Goal: Task Accomplishment & Management: Manage account settings

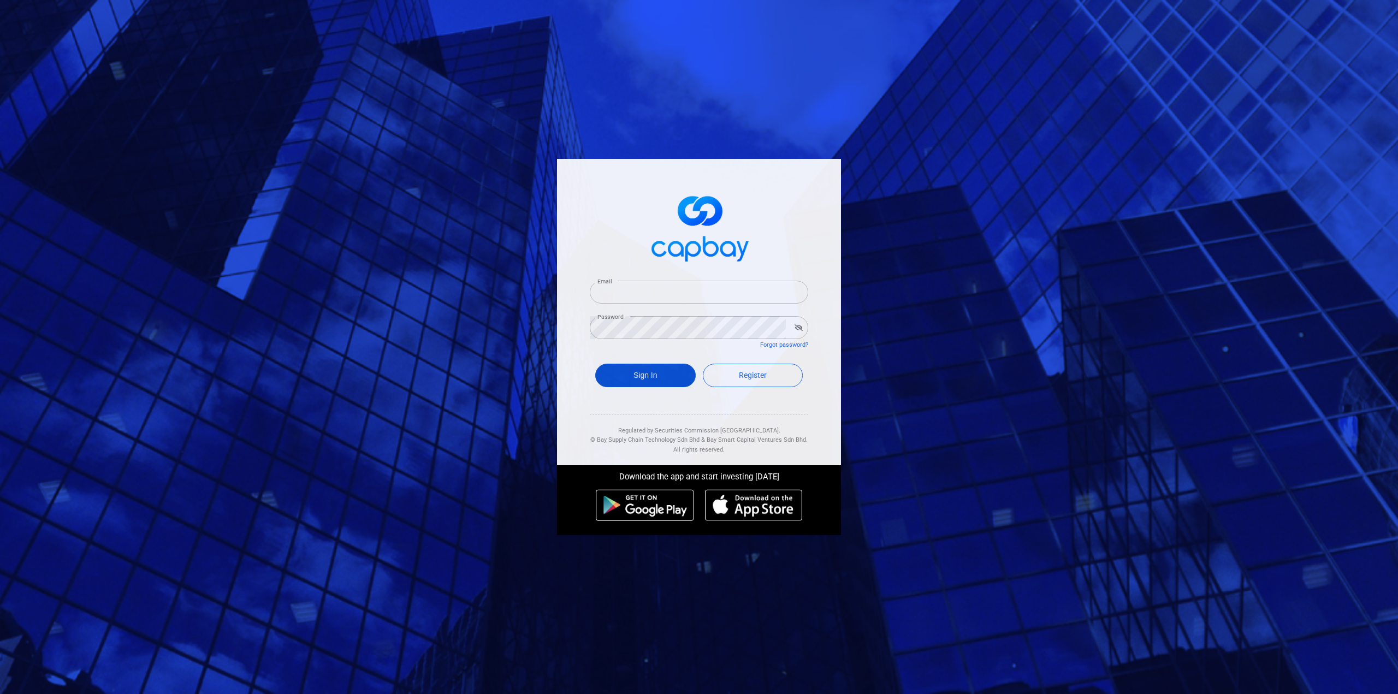
type input "kaichee.too@infineon.com"
click at [662, 374] on button "Sign In" at bounding box center [645, 375] width 100 height 23
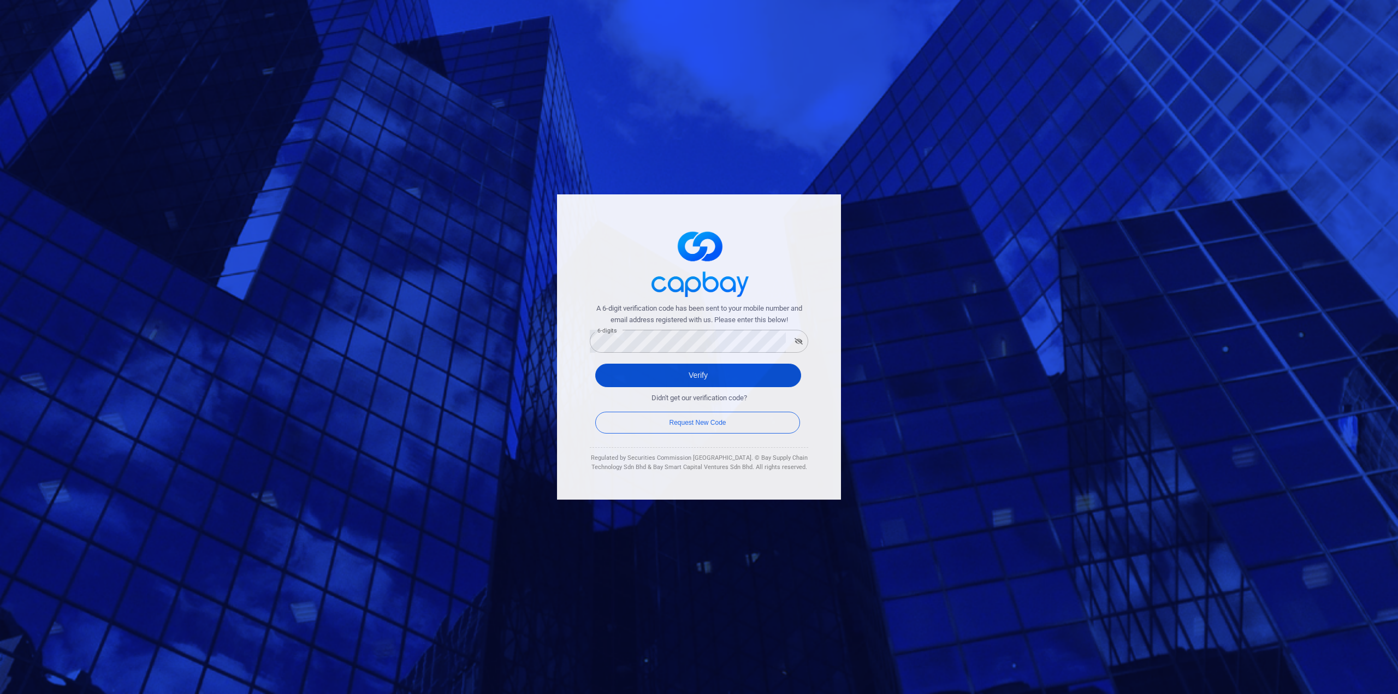
click at [635, 372] on button "Verify" at bounding box center [698, 375] width 206 height 23
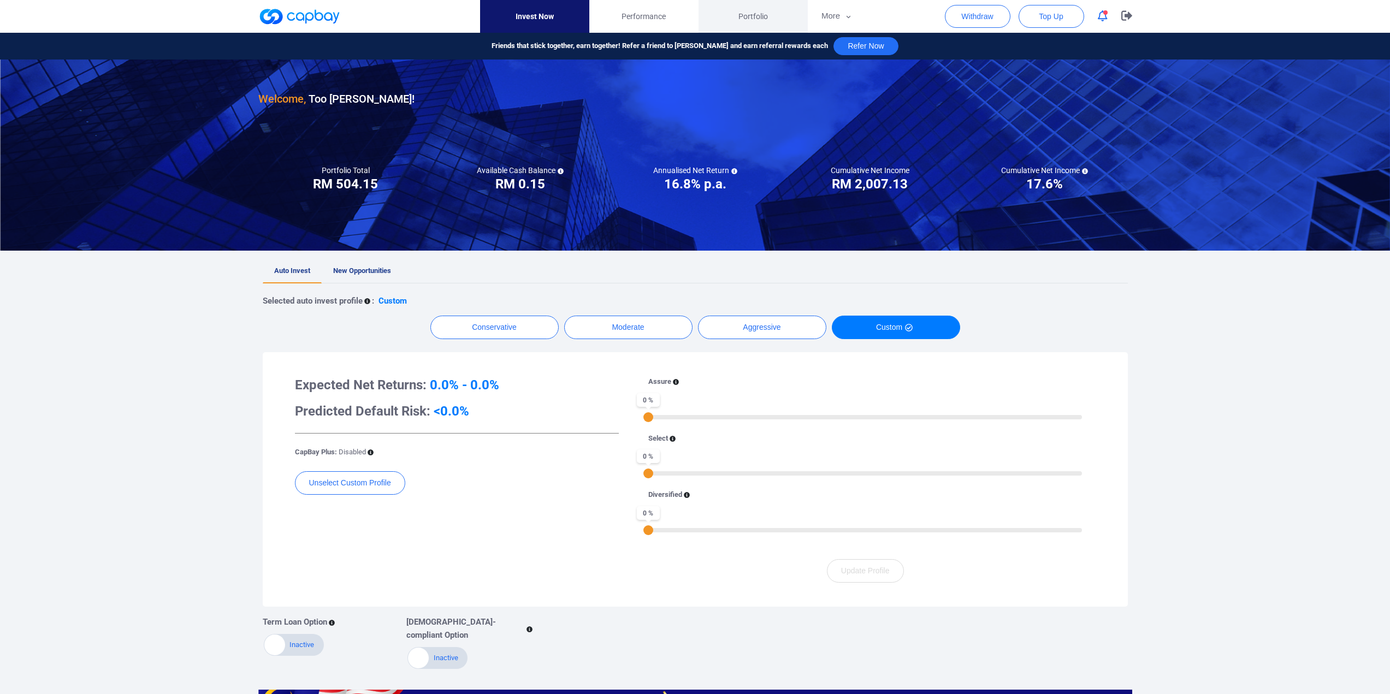
click at [752, 19] on span "Portfolio" at bounding box center [752, 16] width 29 height 12
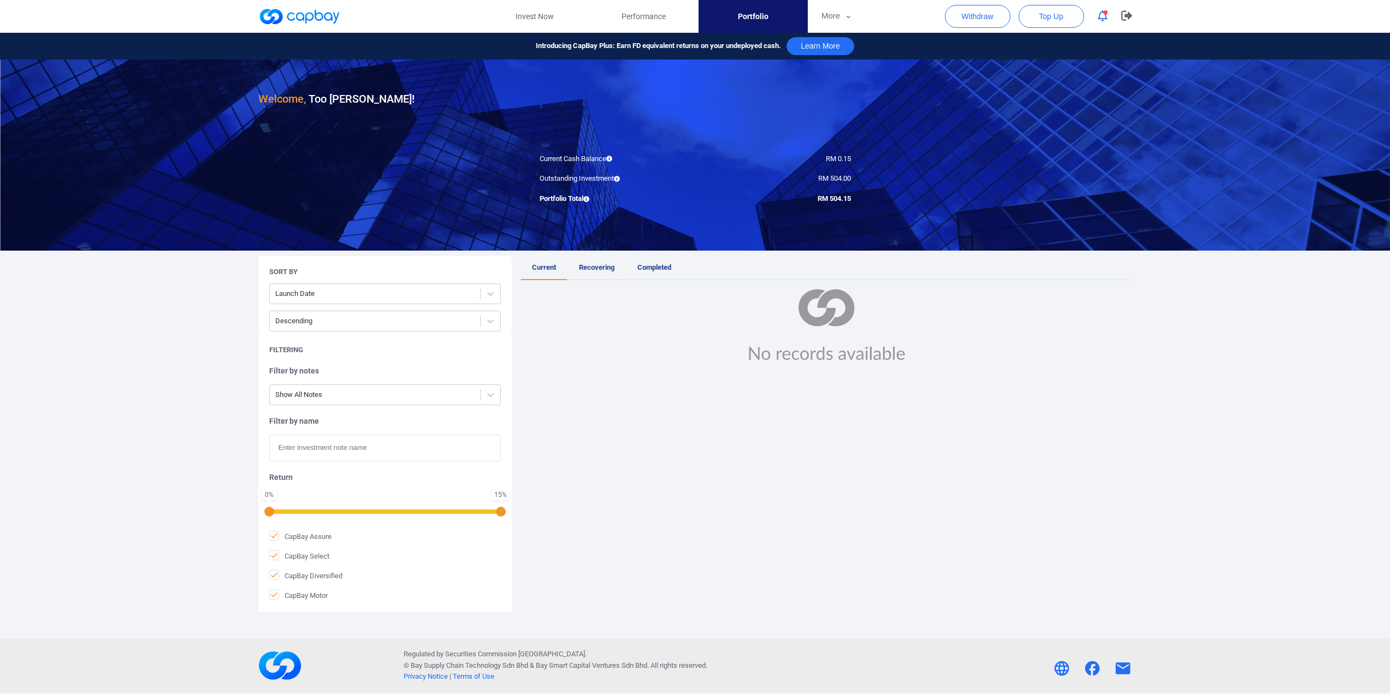
click at [605, 266] on span "Recovering" at bounding box center [597, 267] width 36 height 8
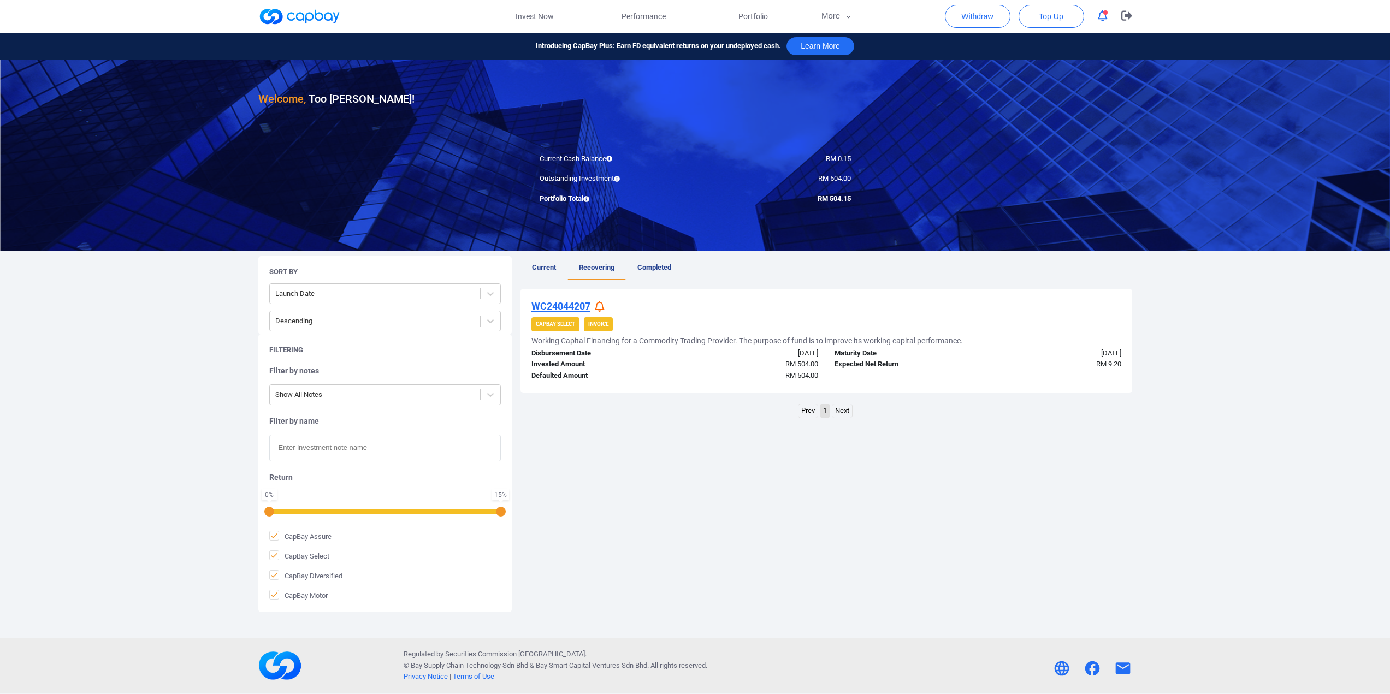
click at [599, 308] on icon at bounding box center [600, 306] width 10 height 11
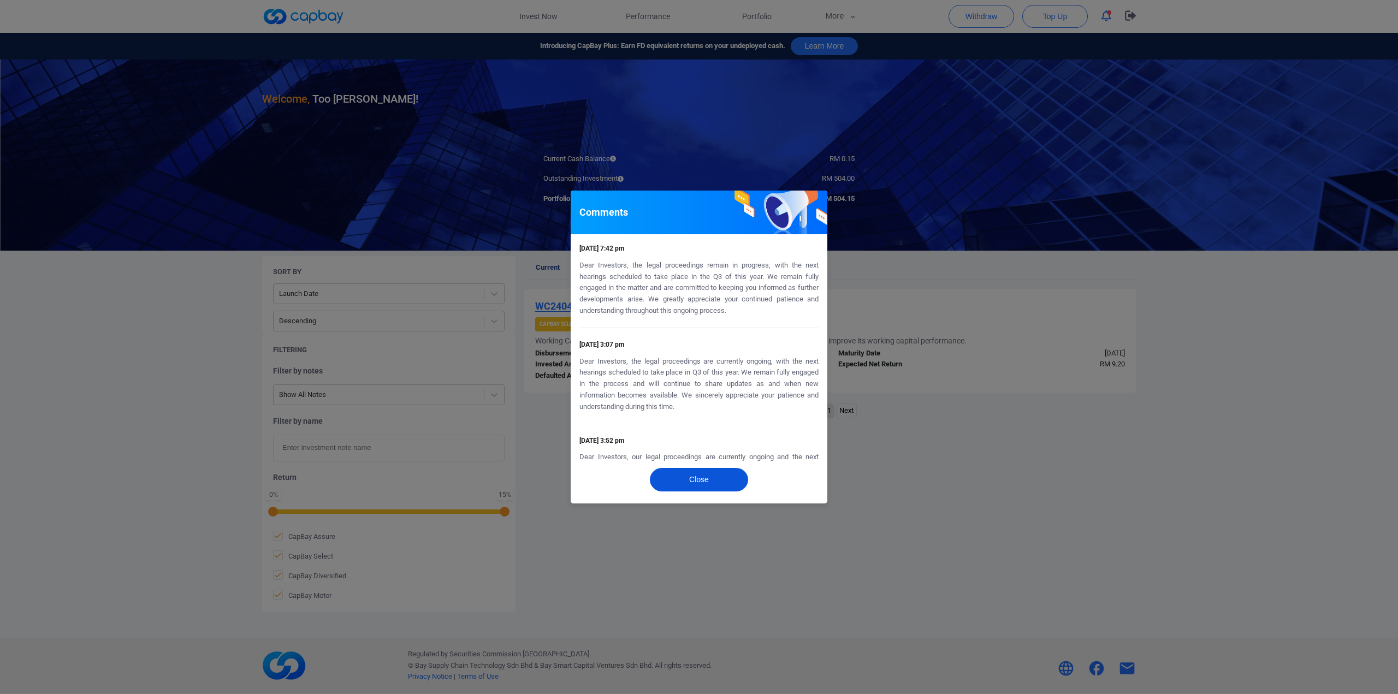
click at [704, 476] on button "Close" at bounding box center [699, 479] width 98 height 23
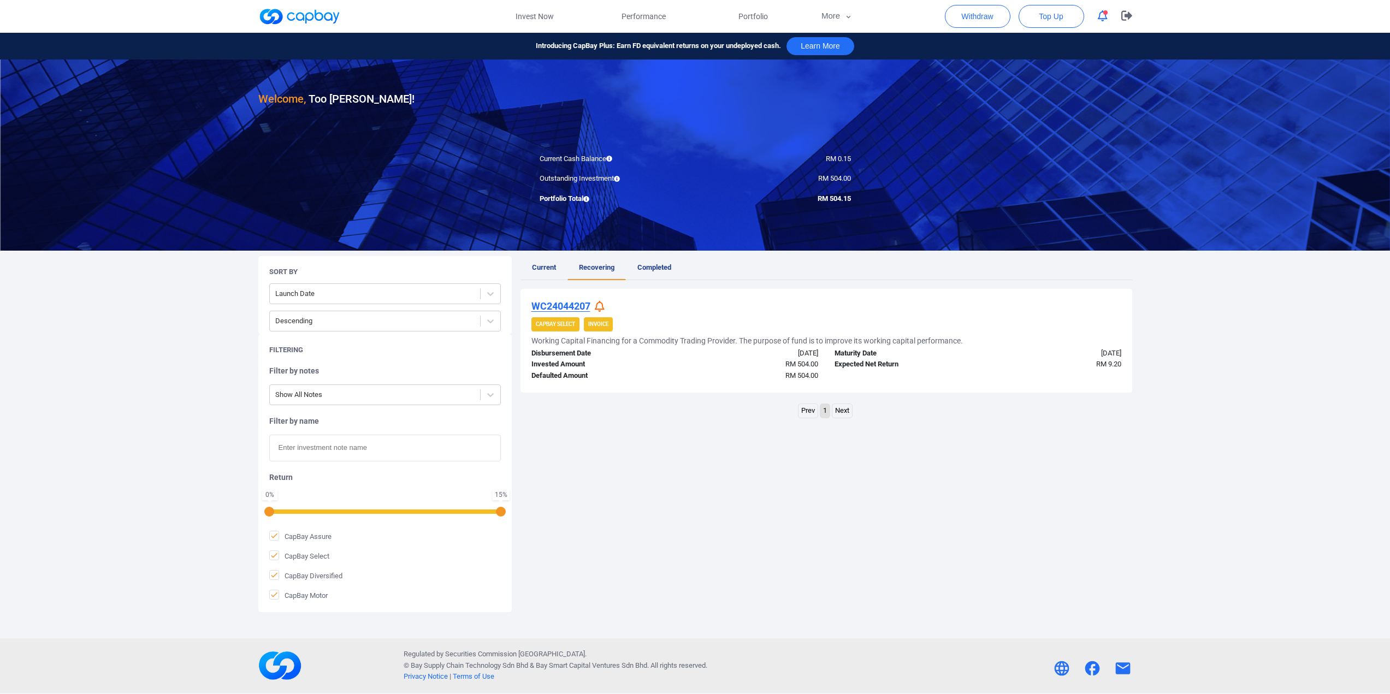
click at [1218, 495] on div "Welcome, Too Kai Chee ! Current Cash Balance RM 0.15 Outstanding Investment RM …" at bounding box center [695, 349] width 1390 height 579
click at [654, 15] on span "Performance" at bounding box center [644, 16] width 44 height 12
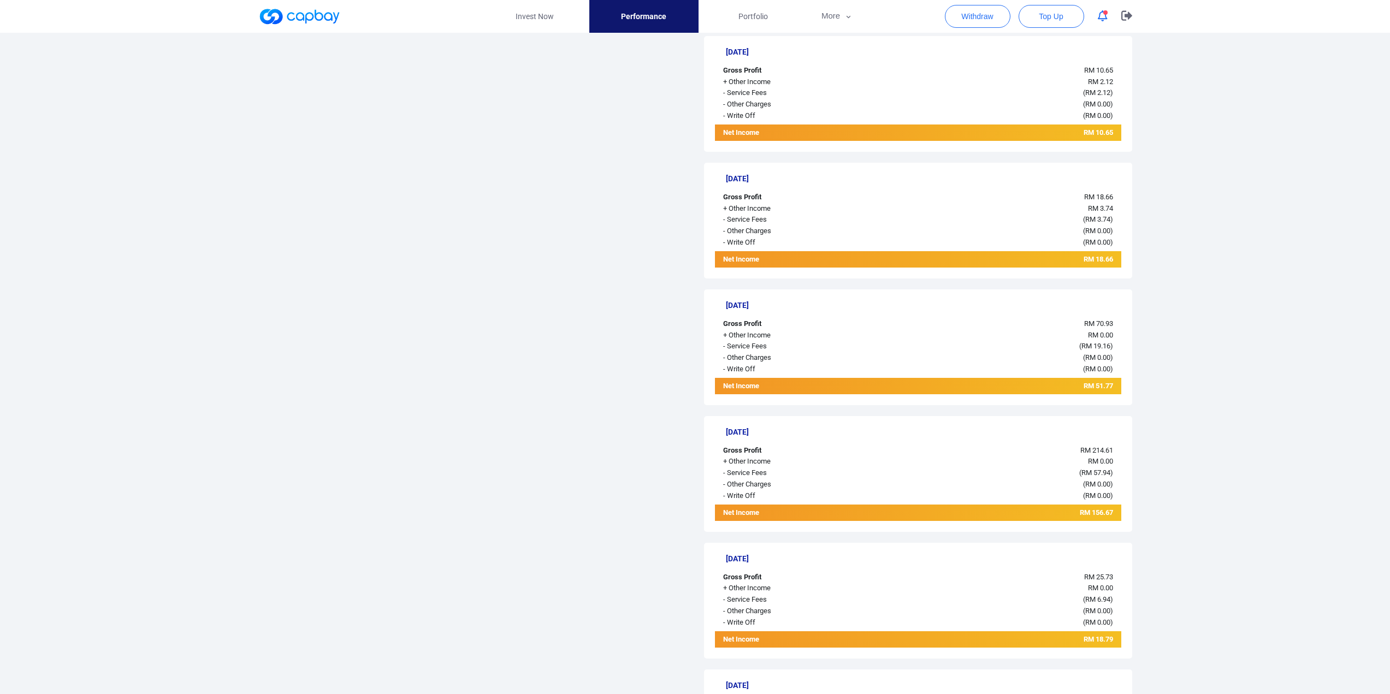
scroll to position [985, 0]
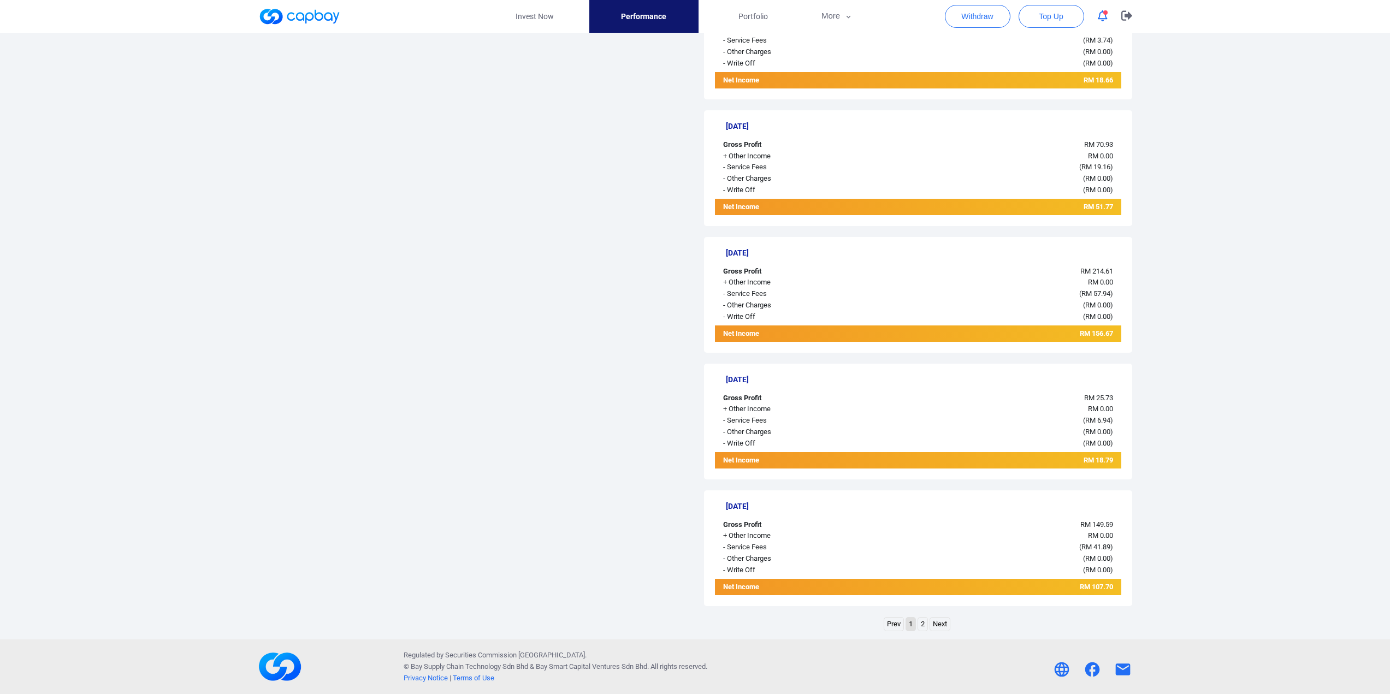
drag, startPoint x: 586, startPoint y: 176, endPoint x: 568, endPoint y: 153, distance: 29.6
click at [317, 20] on link at bounding box center [299, 16] width 82 height 17
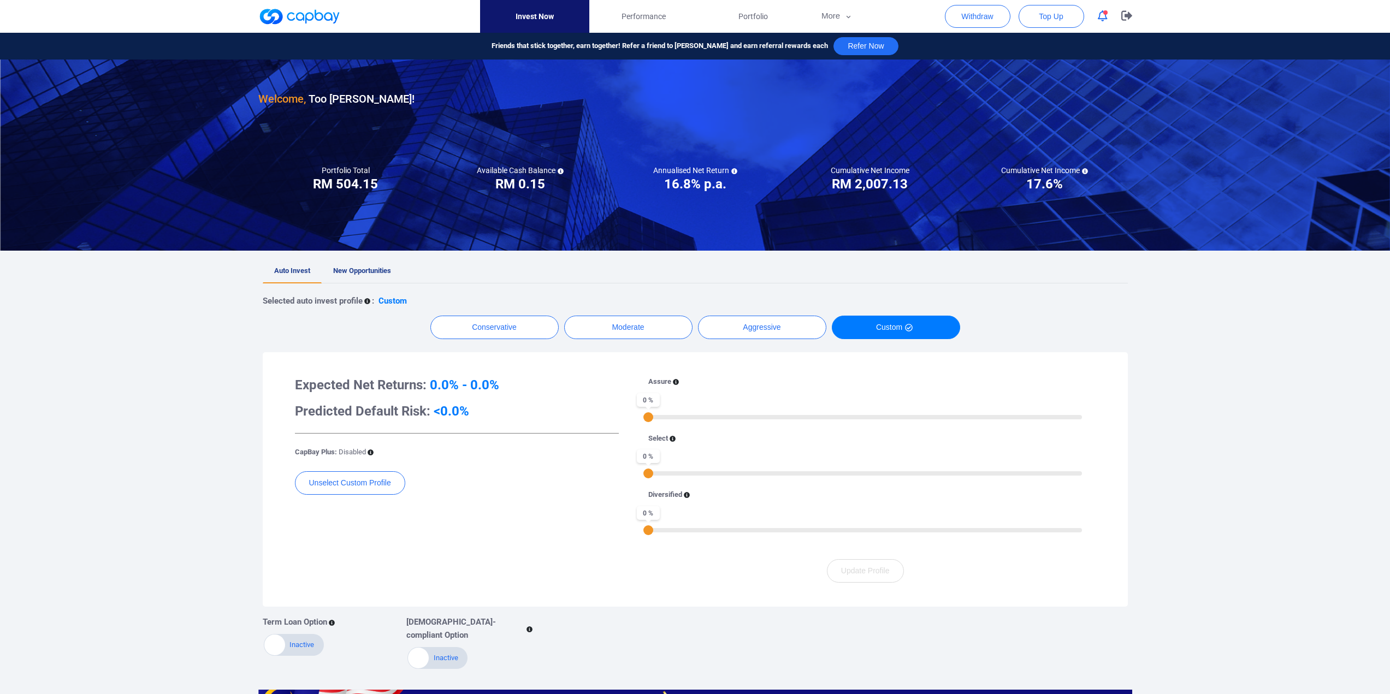
click at [1310, 418] on div "Welcome, Too Kai Chee ! Portfolio Total Portfolio Total RM ***** RM 504.15 Avai…" at bounding box center [695, 470] width 1390 height 821
click at [1131, 14] on icon "button" at bounding box center [1126, 15] width 11 height 10
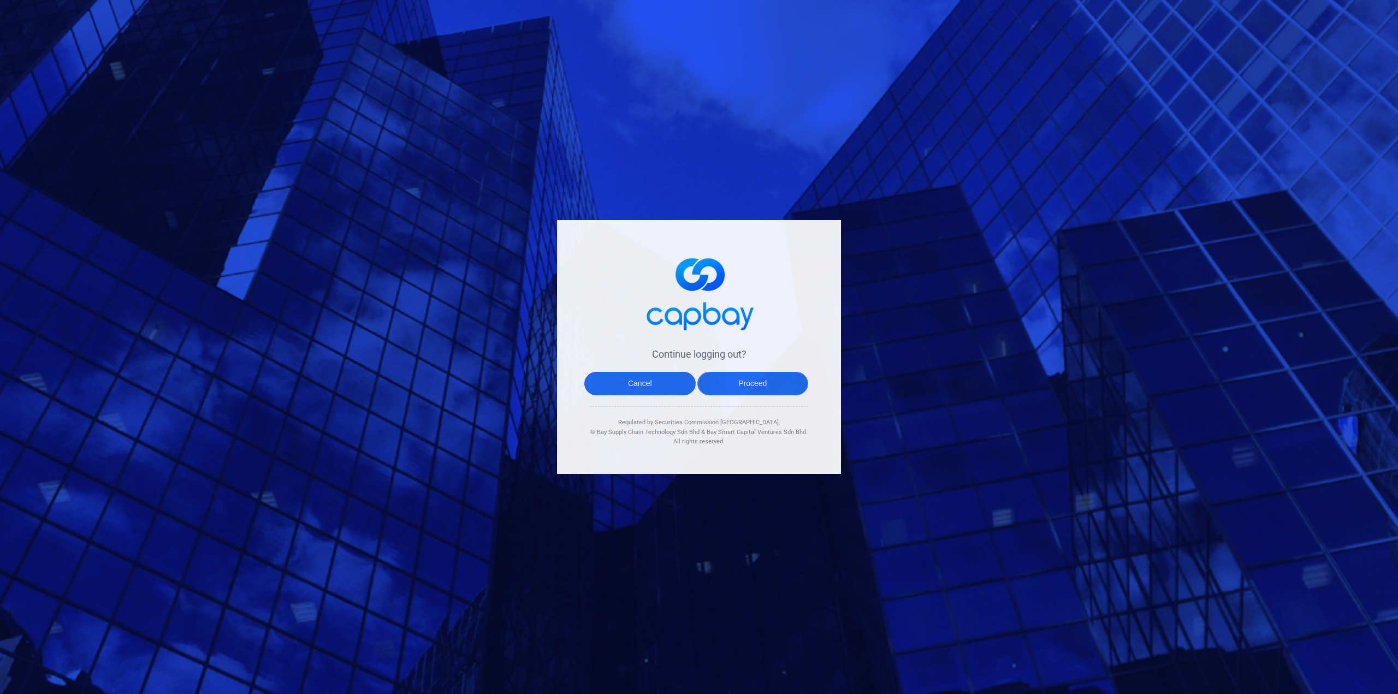
click at [736, 388] on button "Proceed" at bounding box center [752, 383] width 111 height 23
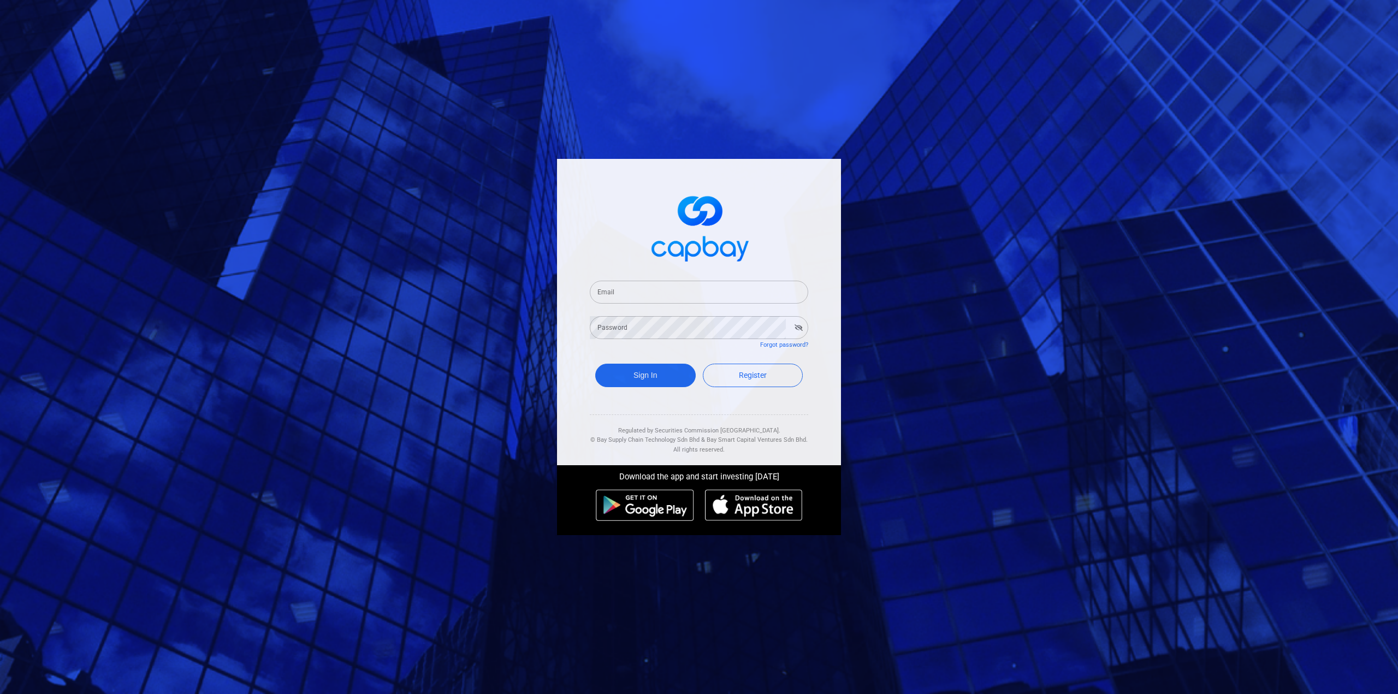
type input "kaichee.too@infineon.com"
